Goal: Transaction & Acquisition: Download file/media

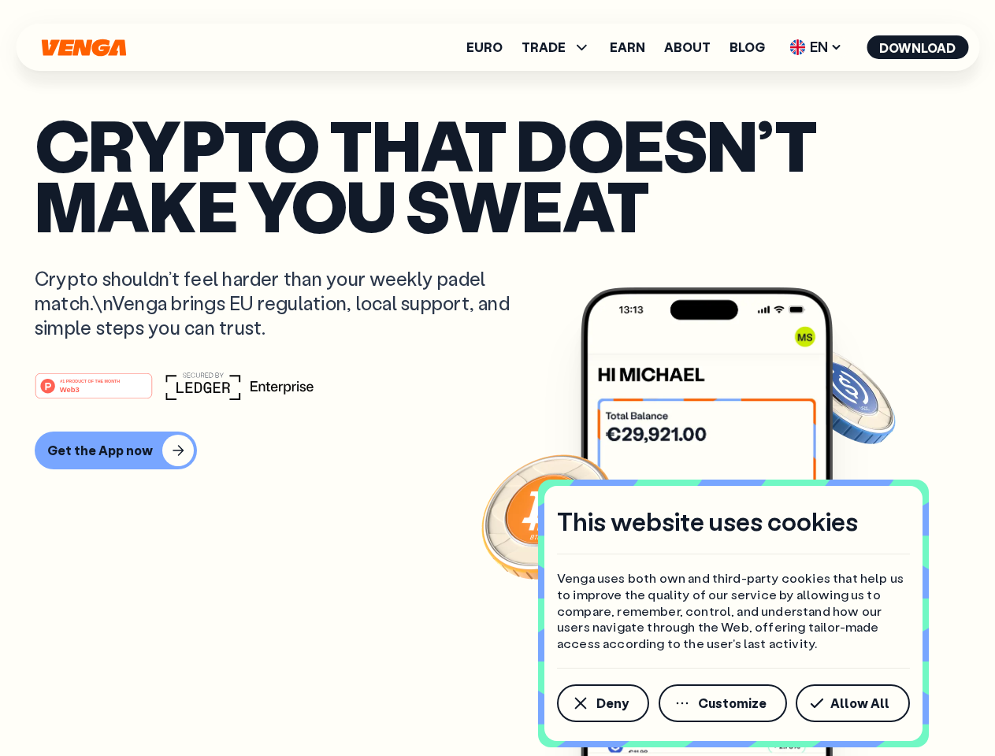
click at [497, 378] on div "#1 PRODUCT OF THE MONTH Web3" at bounding box center [498, 386] width 926 height 28
click at [602, 703] on span "Deny" at bounding box center [612, 703] width 32 height 13
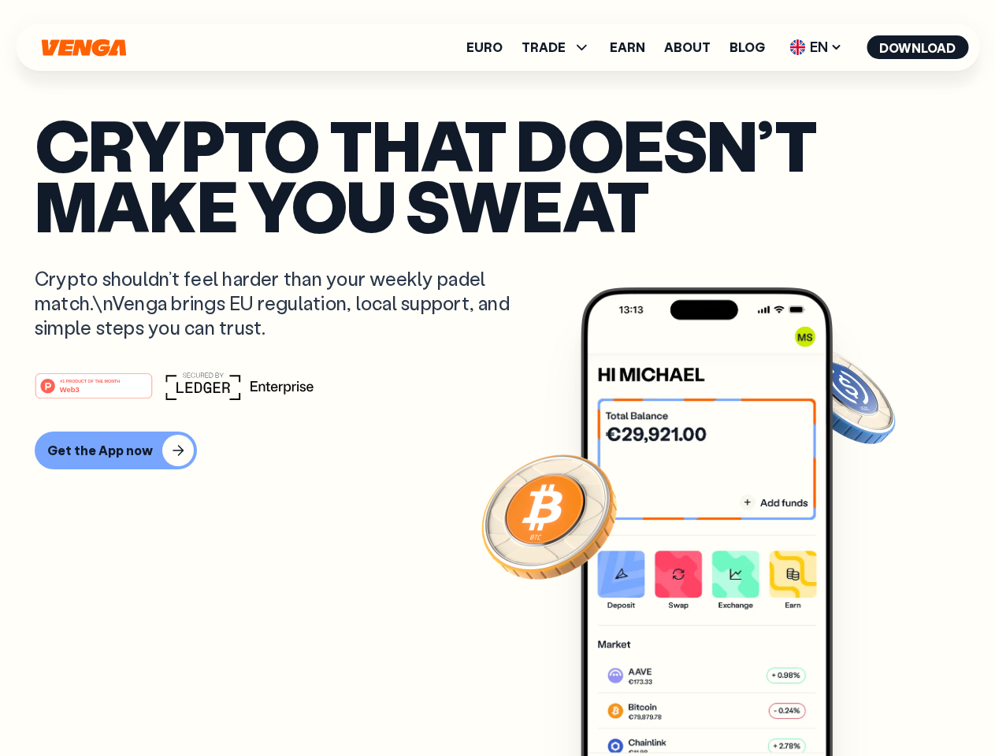
click at [724, 703] on img at bounding box center [707, 552] width 252 height 528
click at [855, 703] on article "Crypto that doesn’t make you sweat Crypto shouldn’t feel harder than your weekl…" at bounding box center [498, 409] width 926 height 591
click at [561, 47] on span "TRADE" at bounding box center [543, 47] width 44 height 13
click at [816, 47] on span "EN" at bounding box center [816, 47] width 64 height 25
click at [918, 47] on button "Download" at bounding box center [917, 47] width 102 height 24
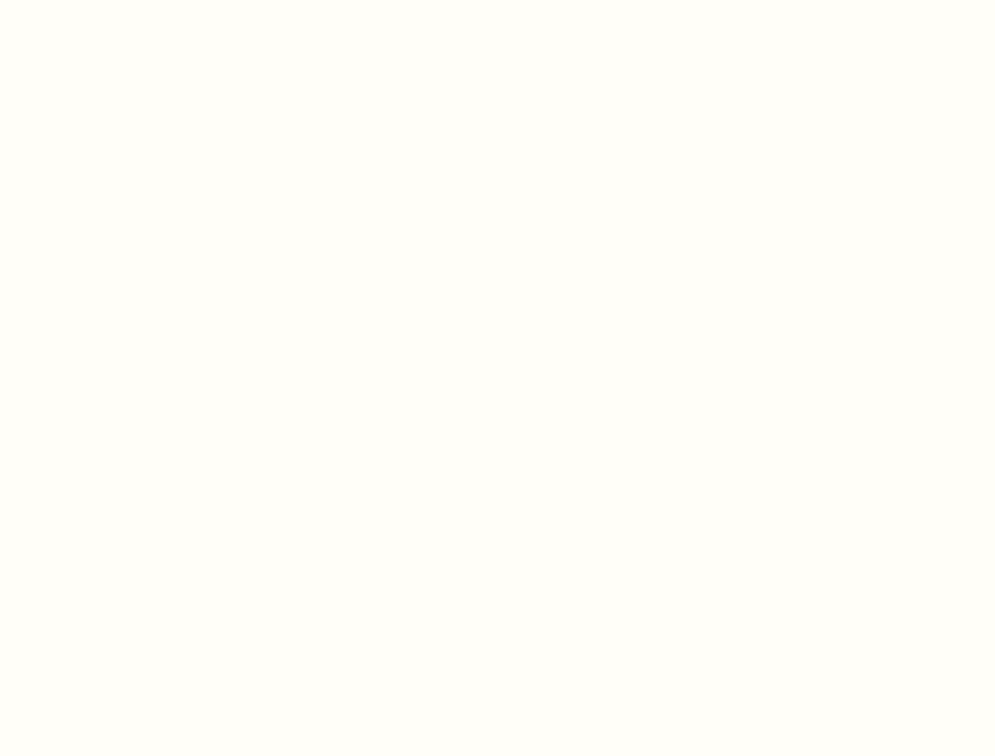
click at [497, 0] on html "This website uses cookies Venga uses both own and third-party cookies that help…" at bounding box center [497, 0] width 995 height 0
click at [113, 0] on html "This website uses cookies Venga uses both own and third-party cookies that help…" at bounding box center [497, 0] width 995 height 0
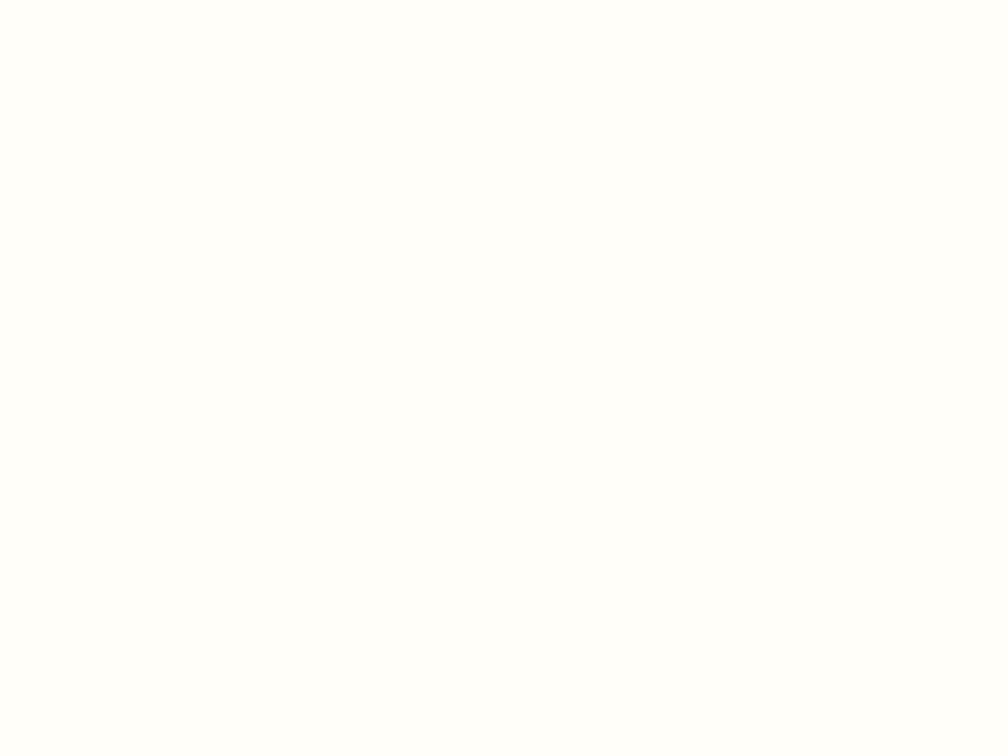
click at [96, 0] on html "This website uses cookies Venga uses both own and third-party cookies that help…" at bounding box center [504, 0] width 1008 height 0
